Goal: Task Accomplishment & Management: Manage account settings

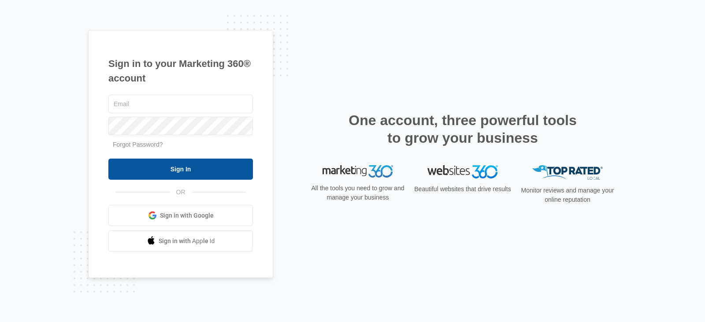
type input "[EMAIL_ADDRESS][DOMAIN_NAME]"
click at [178, 163] on input "Sign In" at bounding box center [180, 169] width 144 height 21
